Goal: Task Accomplishment & Management: Complete application form

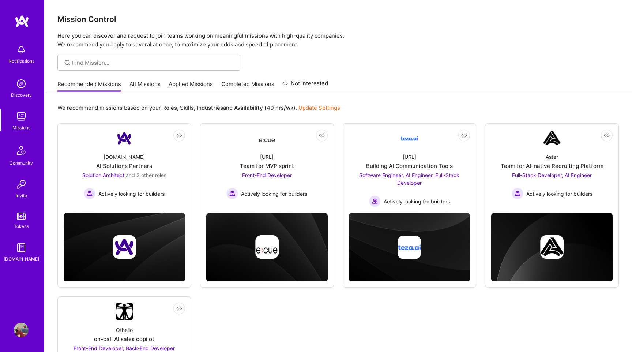
click at [147, 86] on link "All Missions" at bounding box center [145, 86] width 31 height 12
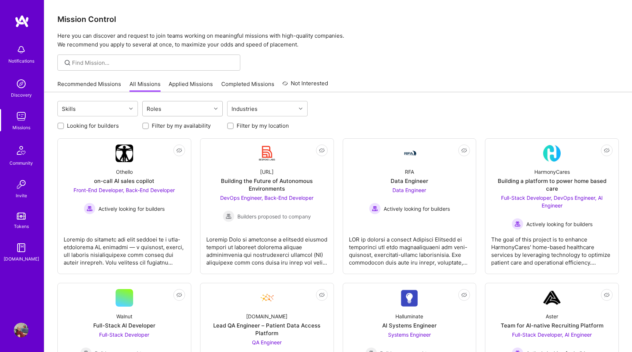
click at [165, 110] on div "Roles" at bounding box center [177, 108] width 68 height 15
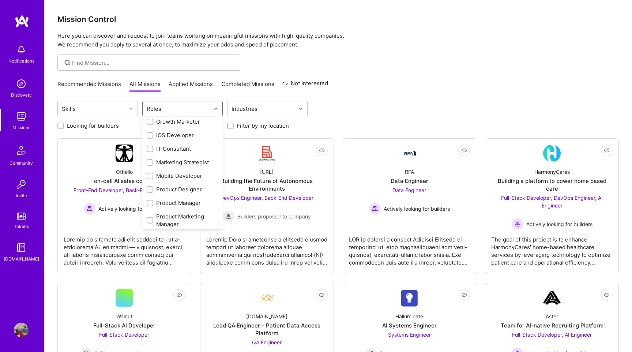
scroll to position [298, 0]
click at [157, 205] on div "QA Engineer" at bounding box center [183, 205] width 72 height 8
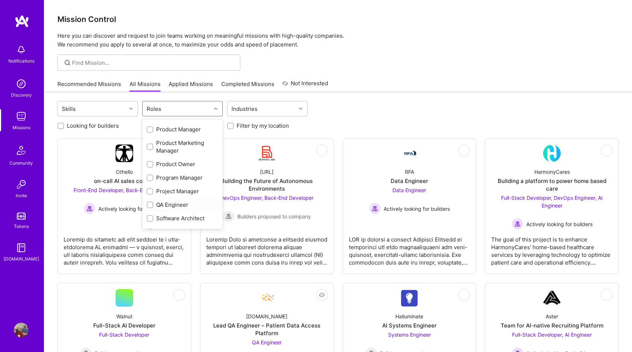
checkbox input "true"
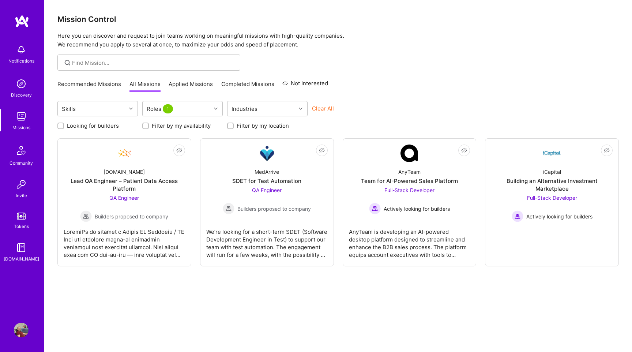
click at [228, 277] on div "Skills Roles 1 Industries Clear All Looking for builders Filter by my availabil…" at bounding box center [338, 233] width 588 height 282
click at [259, 209] on span "Builders proposed to company" at bounding box center [274, 209] width 74 height 8
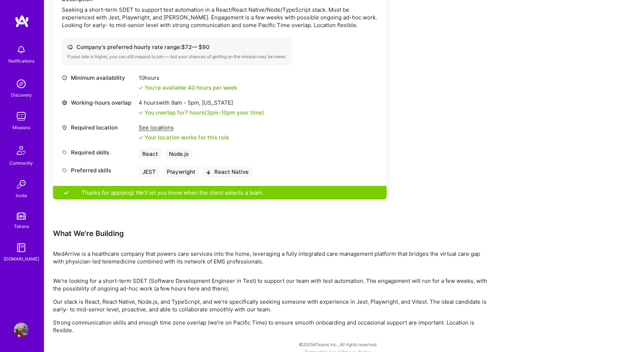
scroll to position [237, 0]
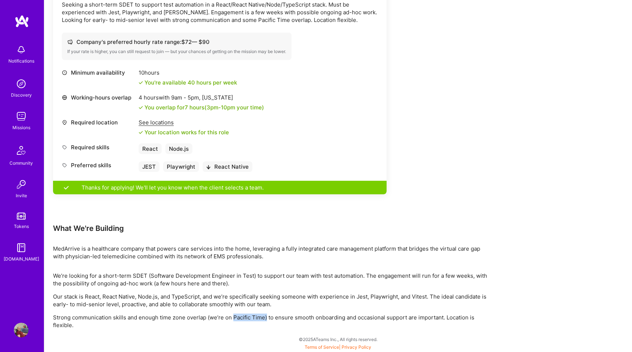
drag, startPoint x: 232, startPoint y: 318, endPoint x: 265, endPoint y: 319, distance: 33.7
click at [265, 319] on p "Strong communication skills and enough time zone overlap (we’re on Pacific Time…" at bounding box center [272, 321] width 439 height 15
copy p "Pacific Time)"
click at [154, 124] on div "See locations" at bounding box center [184, 123] width 90 height 8
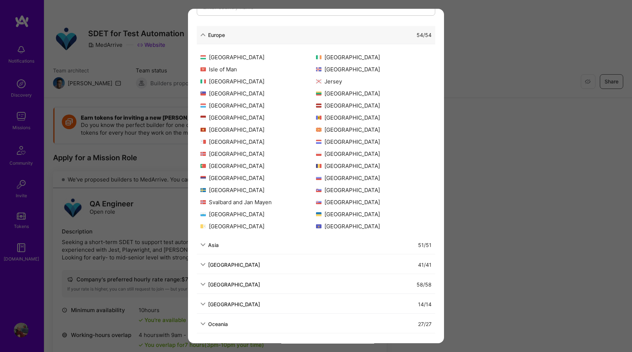
scroll to position [0, 0]
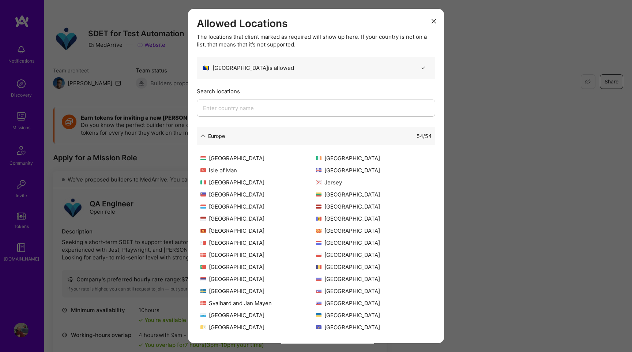
click at [434, 21] on icon "modal" at bounding box center [434, 21] width 4 height 4
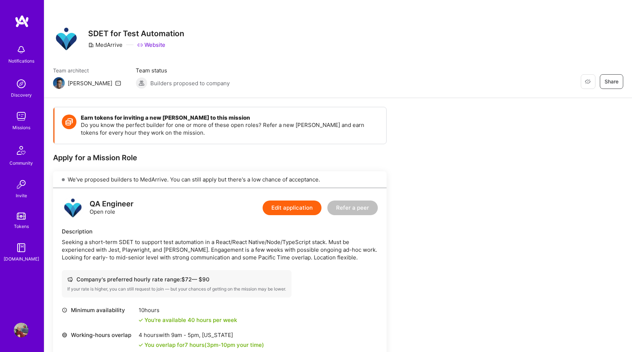
click at [62, 82] on img at bounding box center [59, 83] width 12 height 12
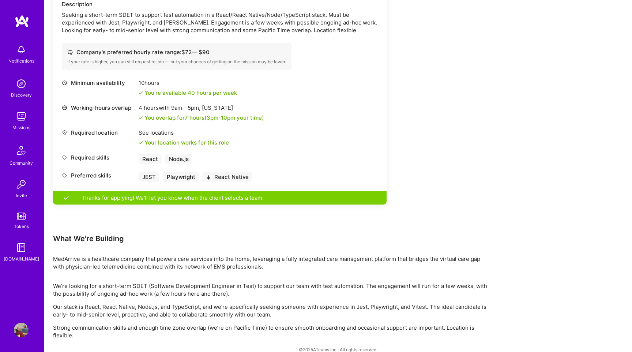
scroll to position [237, 0]
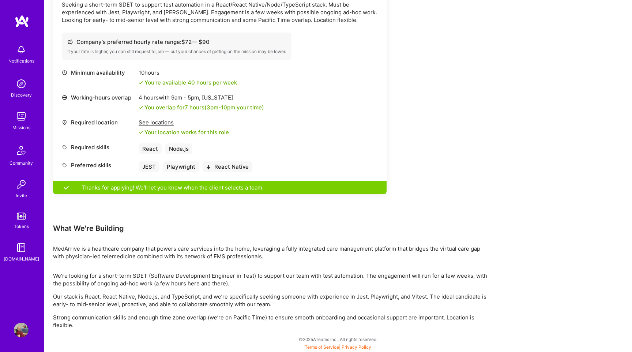
click at [22, 52] on img at bounding box center [21, 49] width 15 height 15
click at [22, 88] on img at bounding box center [21, 83] width 15 height 15
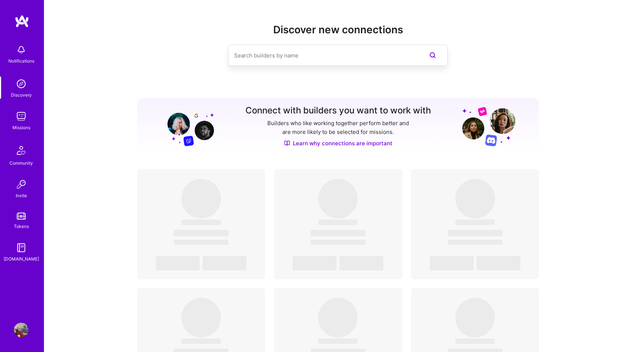
click at [21, 126] on div "Missions" at bounding box center [21, 128] width 18 height 8
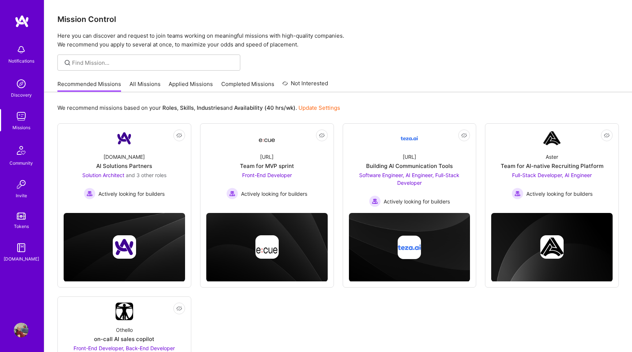
click at [22, 84] on img at bounding box center [21, 83] width 15 height 15
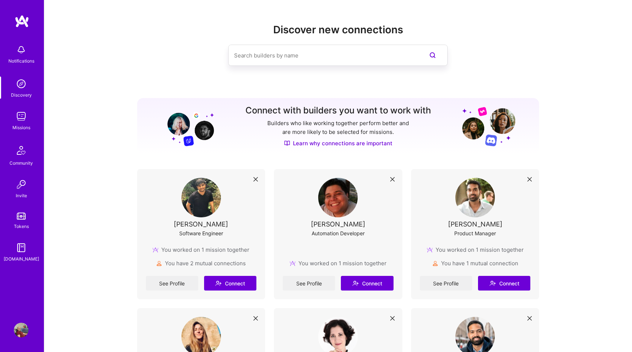
click at [25, 55] on img at bounding box center [21, 49] width 15 height 15
click at [24, 118] on img at bounding box center [21, 116] width 15 height 15
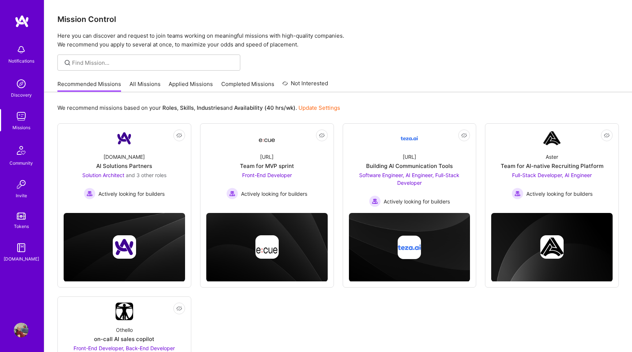
click at [197, 86] on link "Applied Missions" at bounding box center [191, 86] width 44 height 12
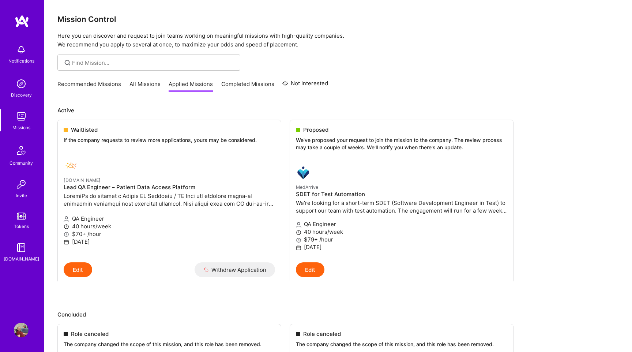
click at [136, 80] on div "Recommended Missions All Missions Applied Missions Completed Missions Not Inter…" at bounding box center [192, 84] width 271 height 16
click at [378, 246] on p "[DATE]" at bounding box center [401, 247] width 211 height 8
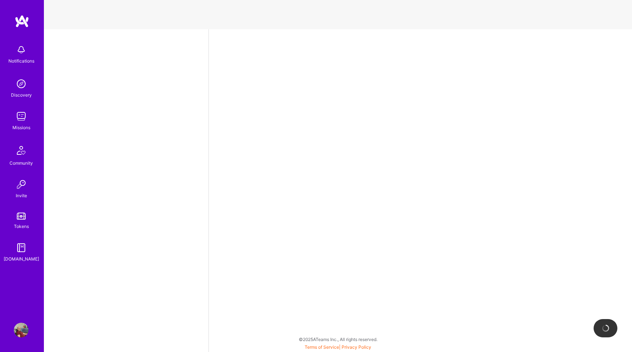
select select "BA"
